Goal: Task Accomplishment & Management: Complete application form

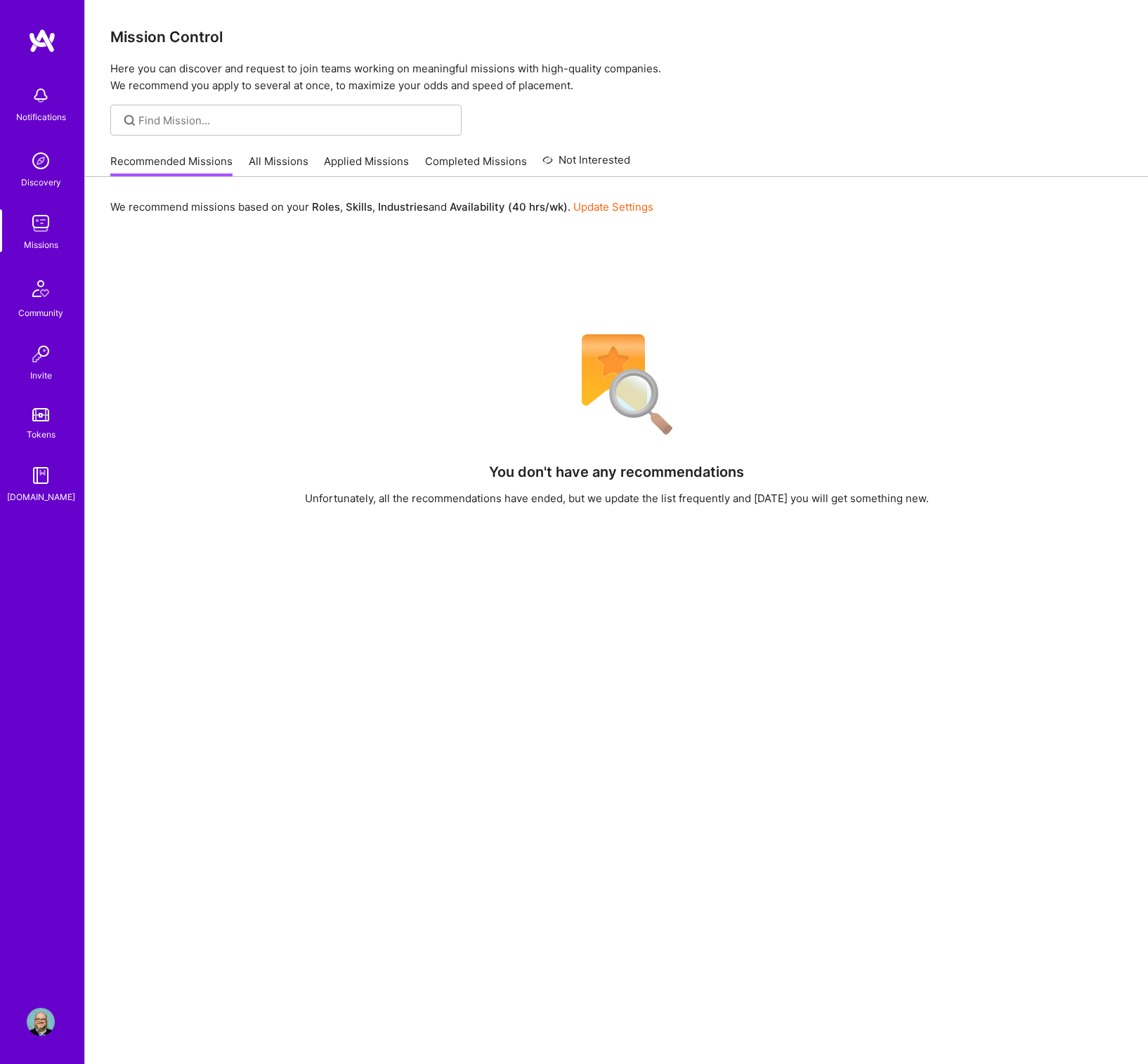
click at [396, 159] on link "Applied Missions" at bounding box center [366, 165] width 85 height 23
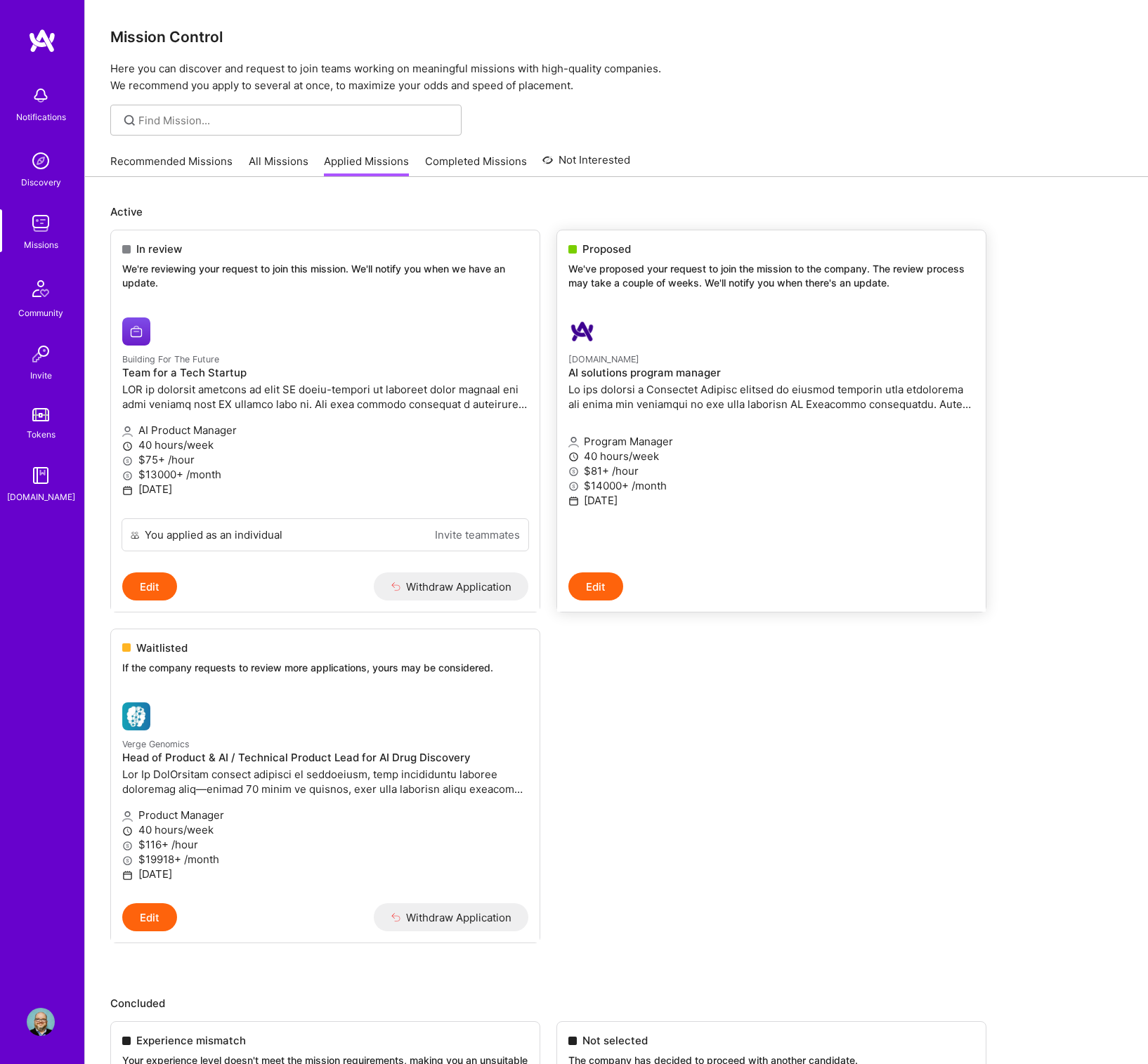
click at [647, 370] on h4 "AI solutions program manager" at bounding box center [771, 373] width 406 height 13
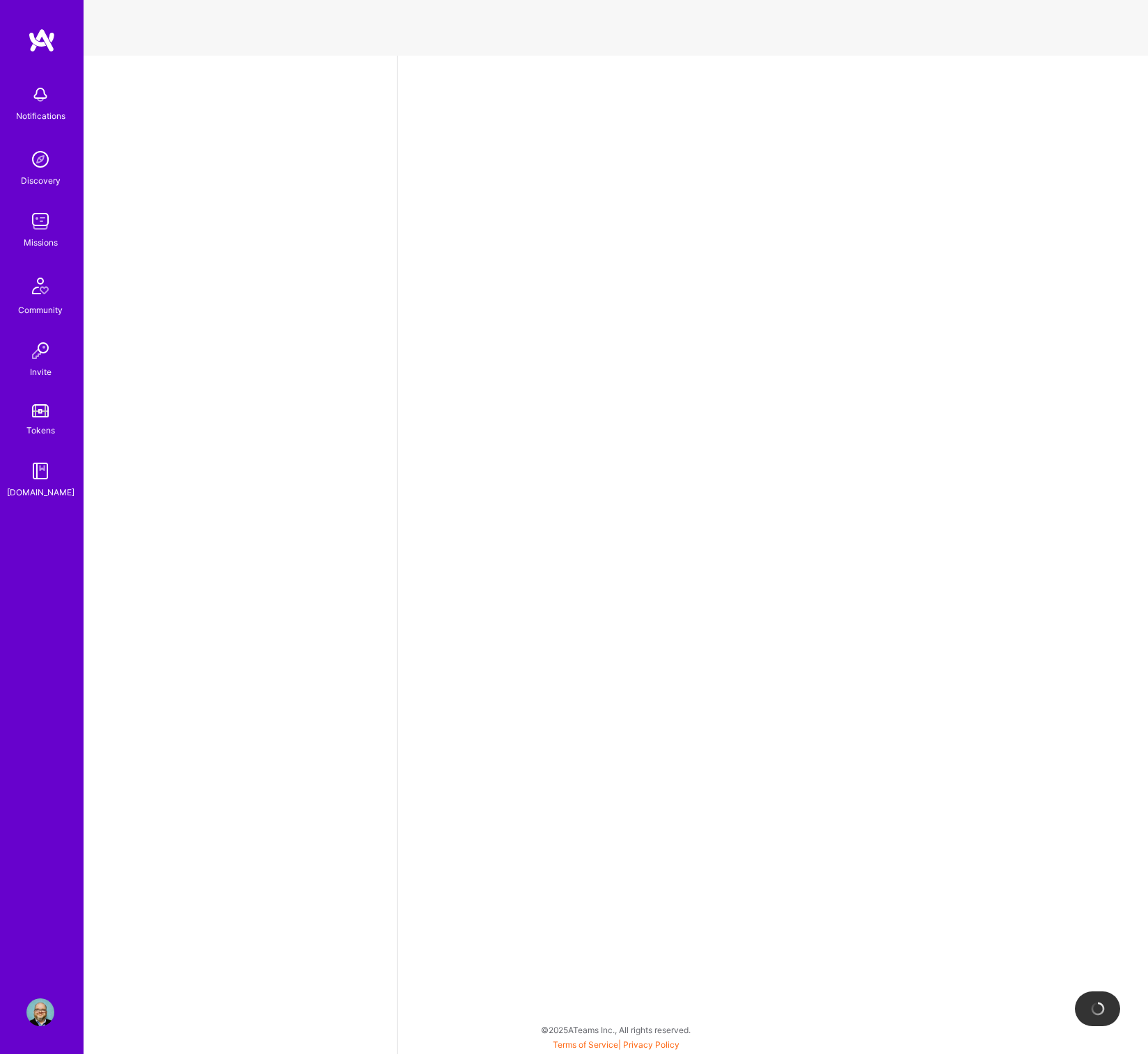
select select "US"
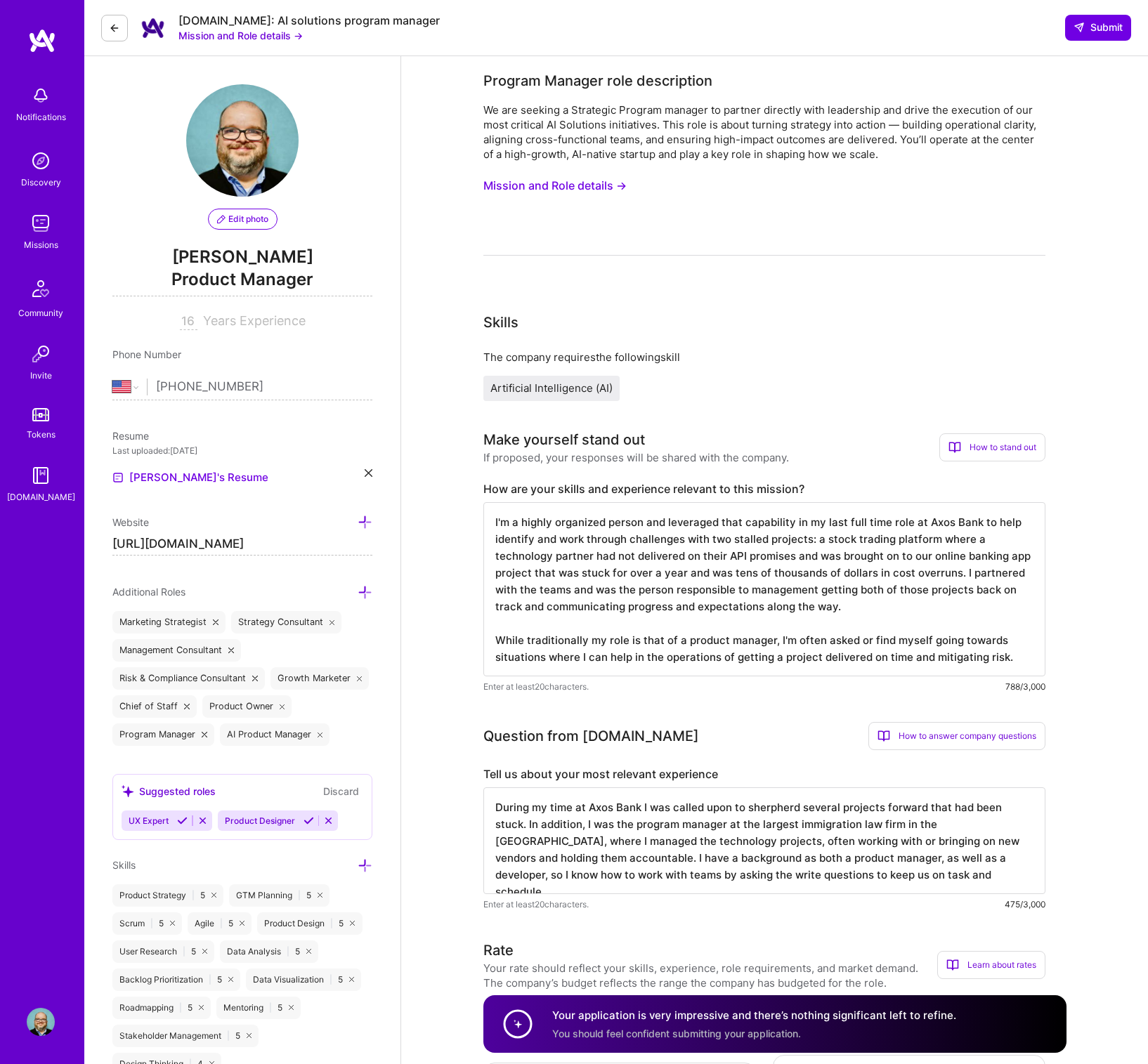
click at [599, 183] on button "Mission and Role details →" at bounding box center [554, 185] width 143 height 26
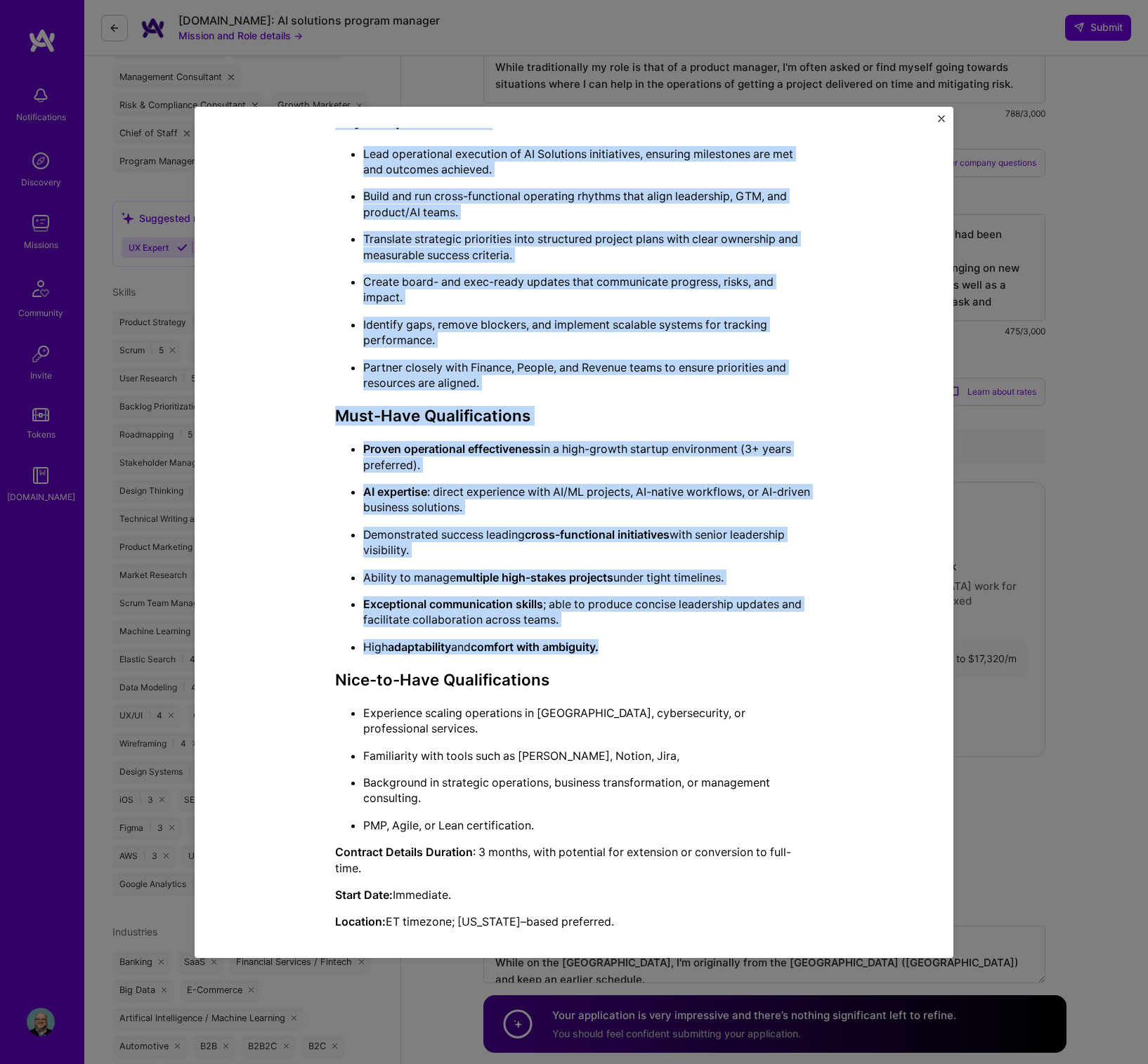
scroll to position [612, 0]
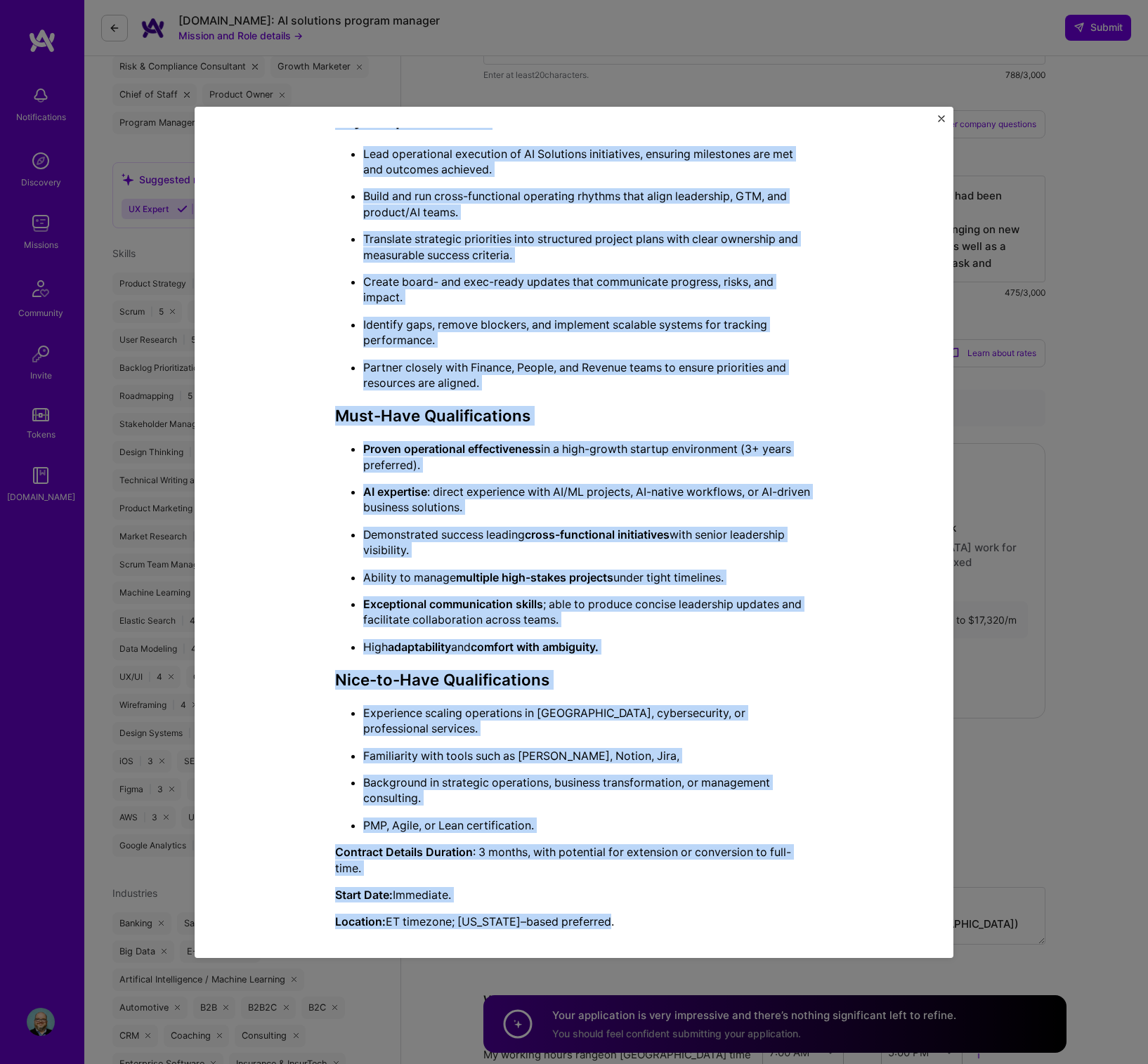
drag, startPoint x: 321, startPoint y: 209, endPoint x: 645, endPoint y: 921, distance: 782.3
click at [645, 921] on div "Mission Description and Role Details Program Manager role description We are se…" at bounding box center [574, 315] width 694 height 1251
copy div "Loremip Dolorsi amet consectetur Ad eli seddoei t Incididun Utlabor etdolor ma …"
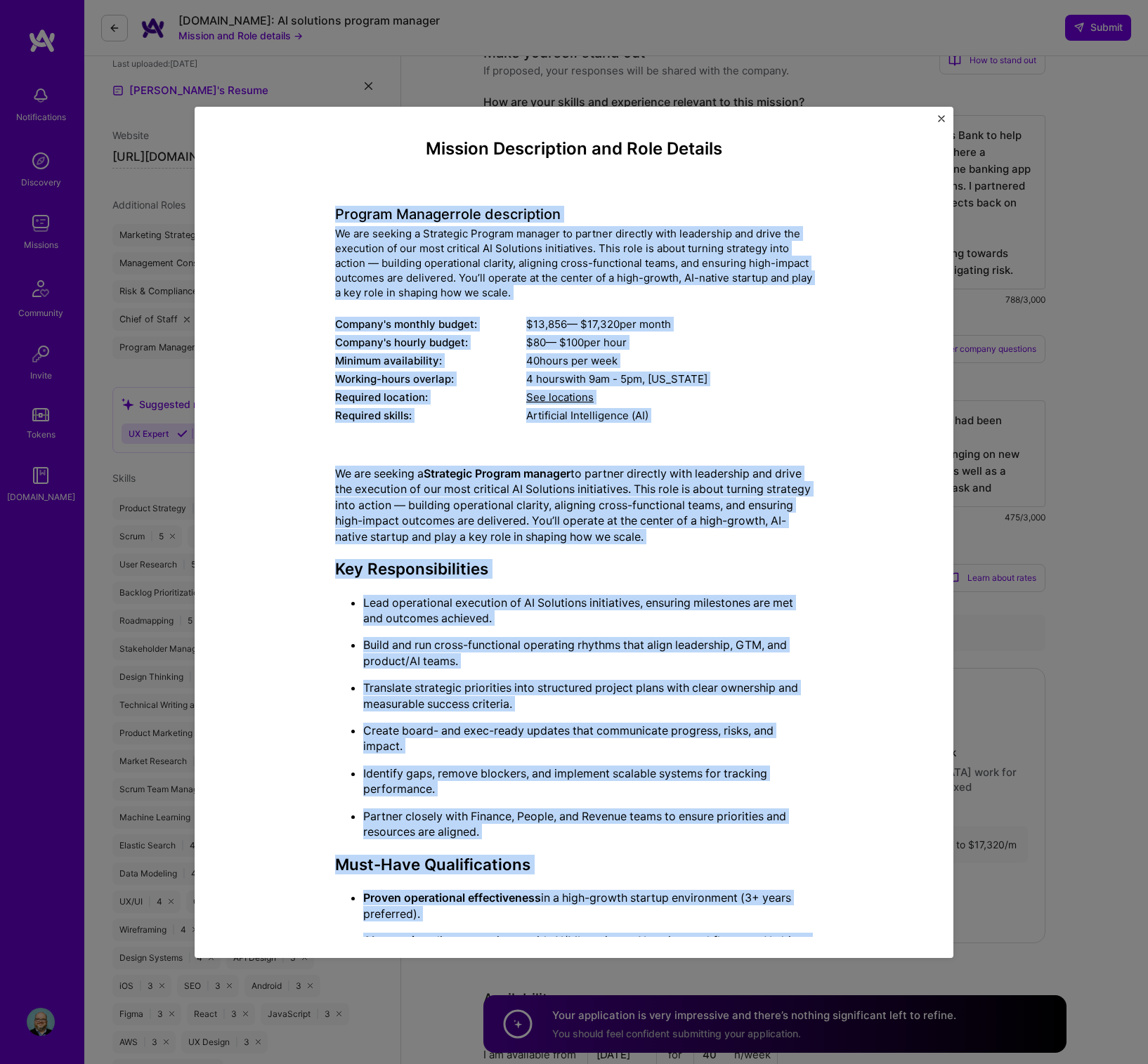
scroll to position [377, 0]
